Goal: Navigation & Orientation: Find specific page/section

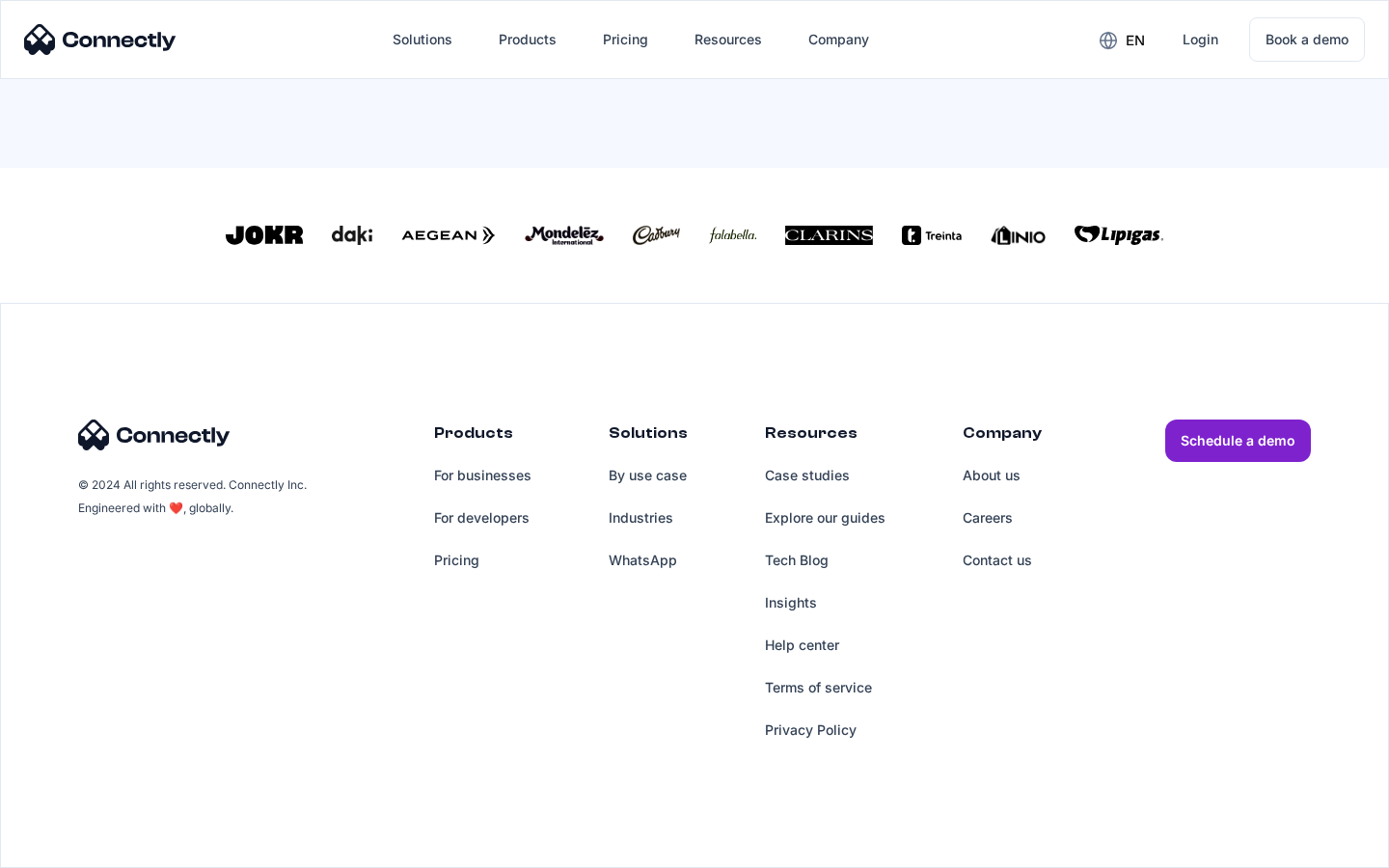
scroll to position [846, 0]
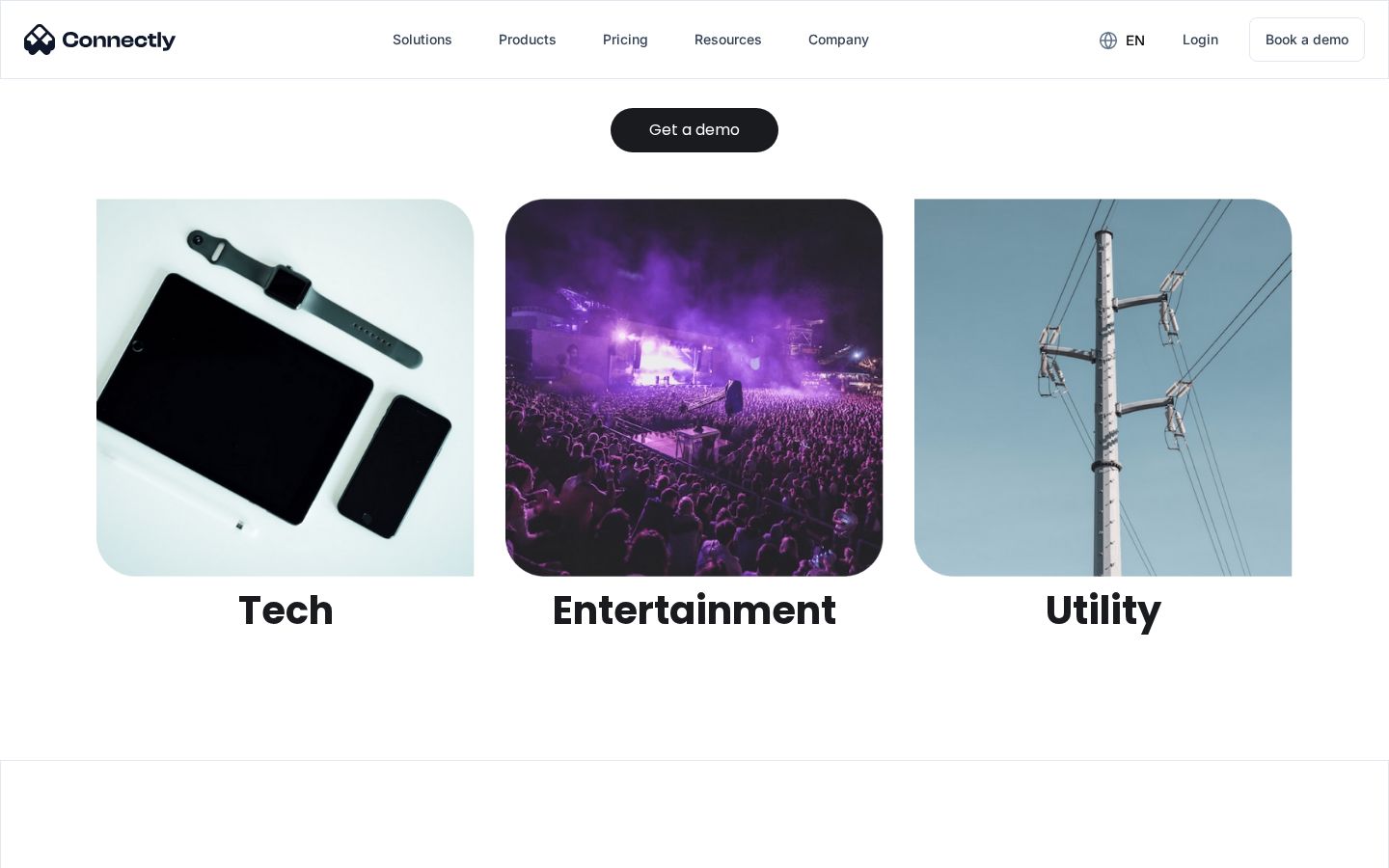
scroll to position [6086, 0]
